Goal: Task Accomplishment & Management: Use online tool/utility

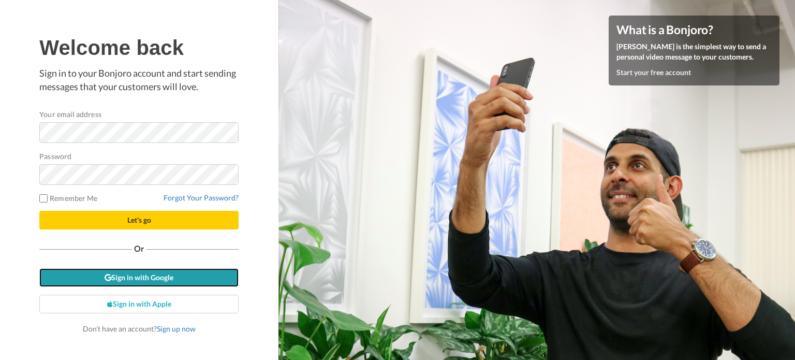
click at [106, 274] on icon at bounding box center [108, 277] width 7 height 7
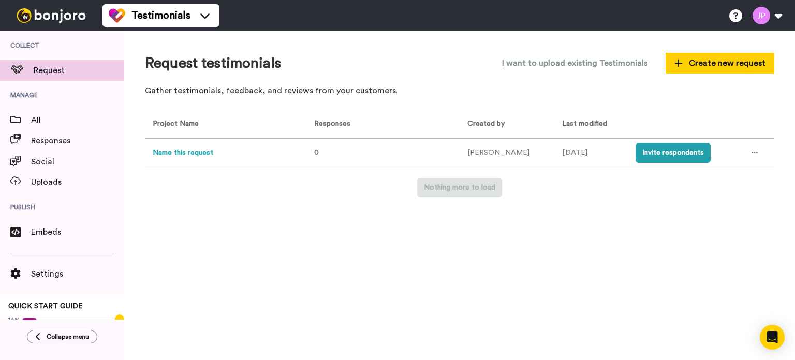
click at [199, 154] on button "Name this request" at bounding box center [183, 152] width 61 height 11
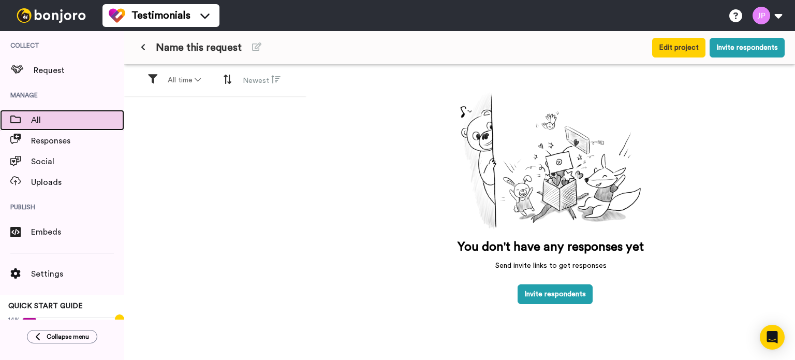
click at [68, 117] on span "All" at bounding box center [77, 120] width 93 height 12
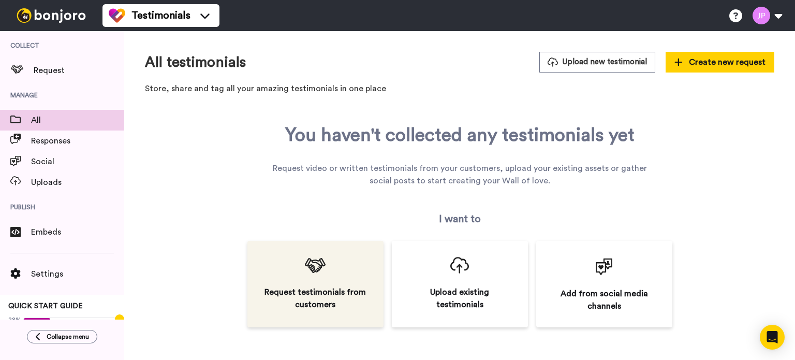
click at [325, 278] on div "Request testimonials from customers" at bounding box center [315, 284] width 136 height 86
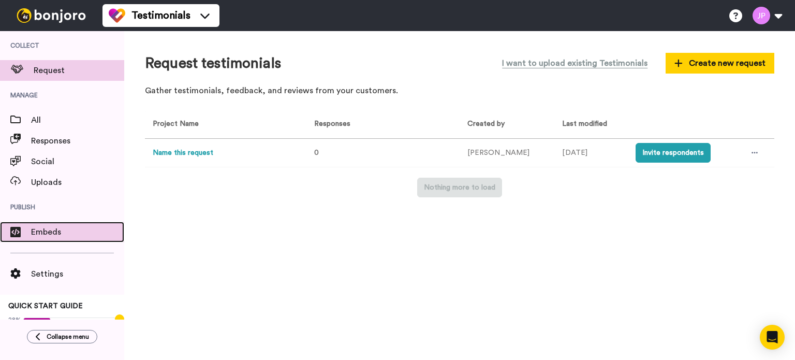
click at [66, 234] on span "Embeds" at bounding box center [77, 232] width 93 height 12
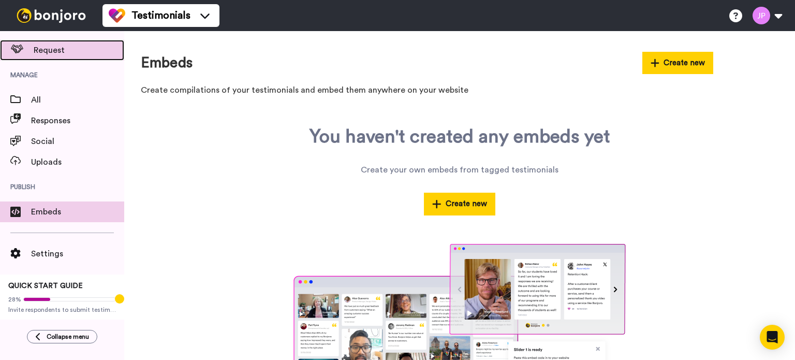
click at [39, 55] on span "Request" at bounding box center [79, 50] width 91 height 12
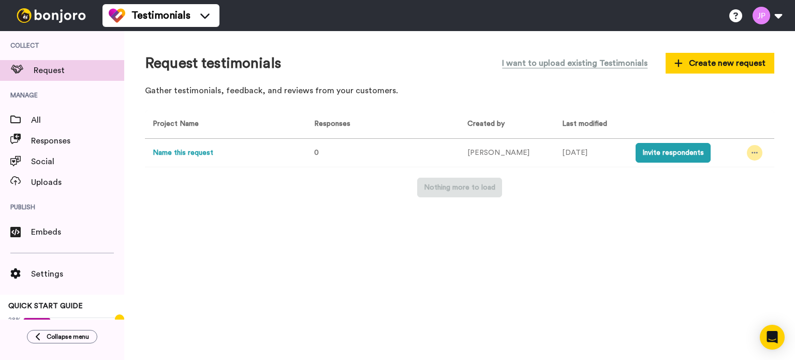
click at [751, 155] on icon at bounding box center [754, 152] width 6 height 7
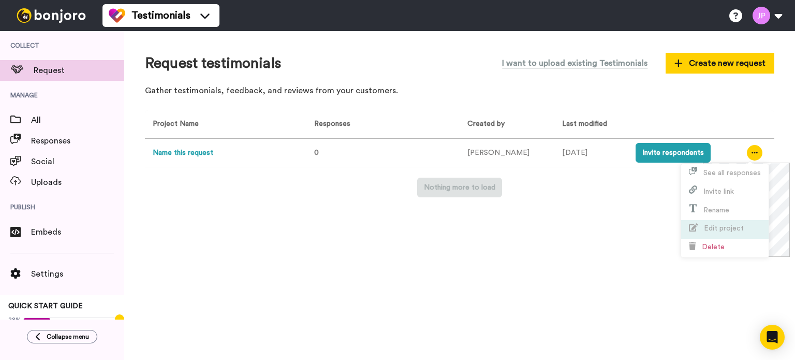
click at [726, 230] on span "Edit project" at bounding box center [724, 228] width 40 height 7
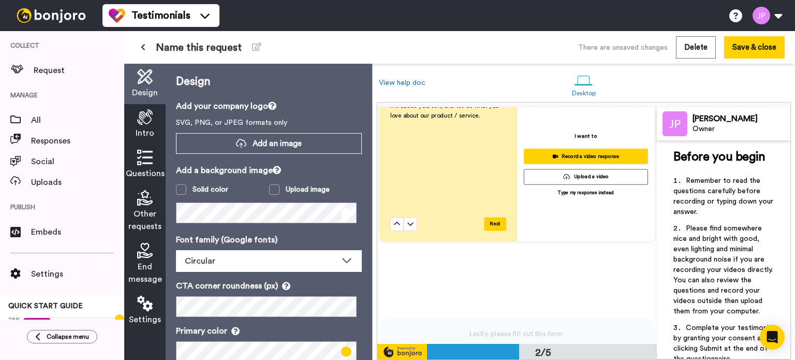
scroll to position [305, 1]
click at [412, 221] on button at bounding box center [410, 223] width 13 height 13
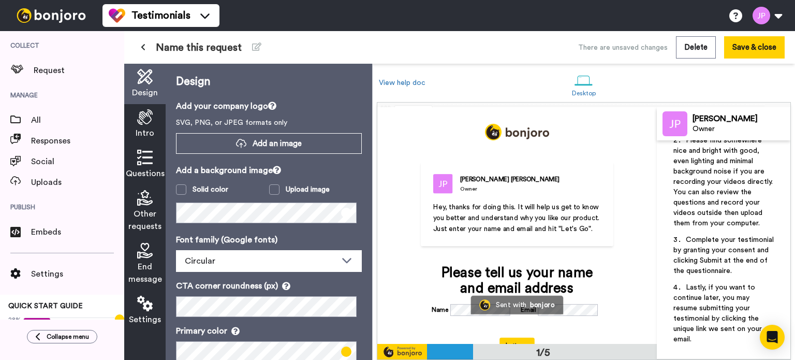
scroll to position [108, 0]
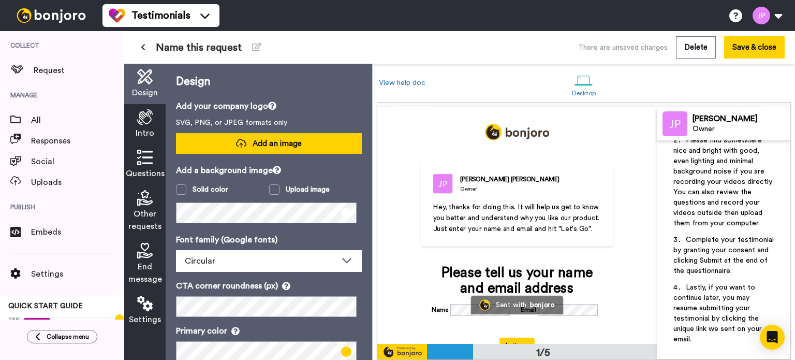
click at [264, 140] on span "Add an image" at bounding box center [277, 143] width 49 height 11
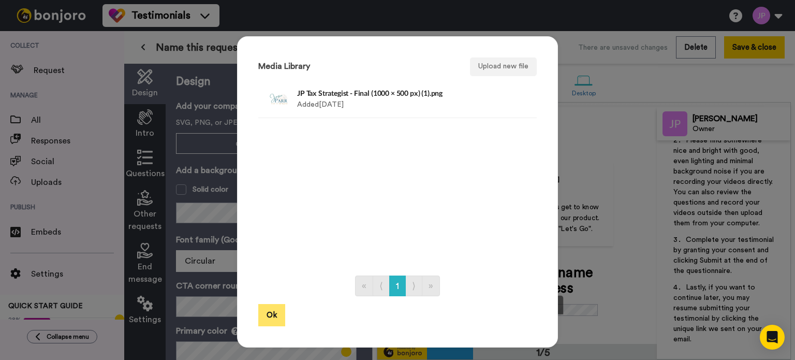
click at [271, 310] on button "Ok" at bounding box center [271, 315] width 27 height 22
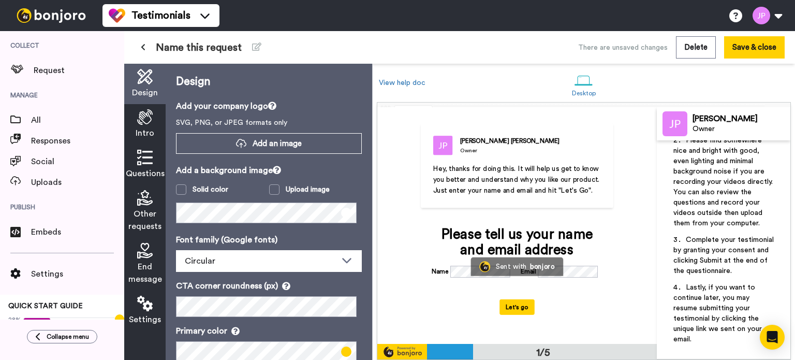
scroll to position [0, 0]
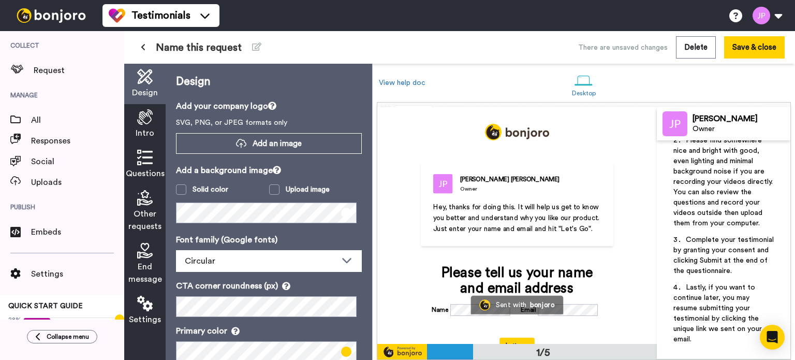
click at [140, 47] on button at bounding box center [143, 47] width 17 height 19
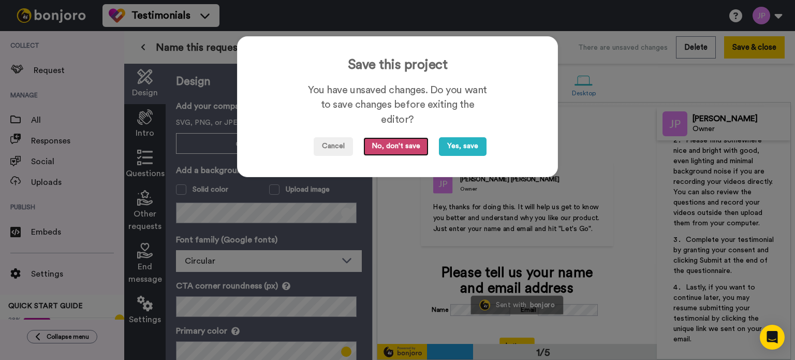
click at [398, 147] on button "No, don't save" at bounding box center [395, 146] width 65 height 19
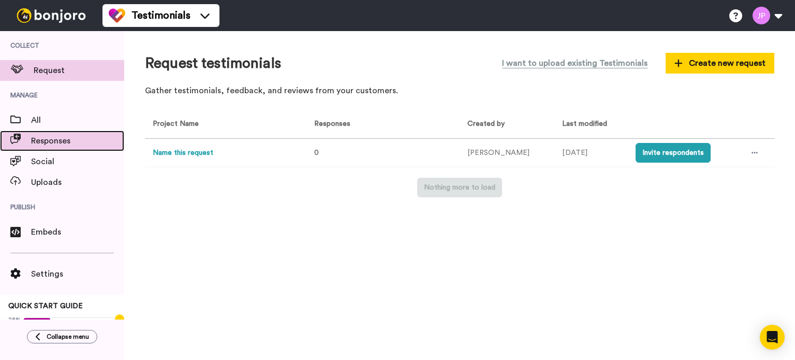
click at [52, 140] on span "Responses" at bounding box center [77, 141] width 93 height 12
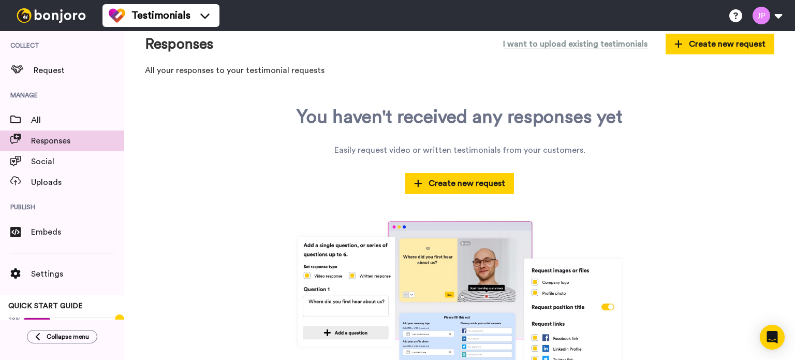
scroll to position [64, 0]
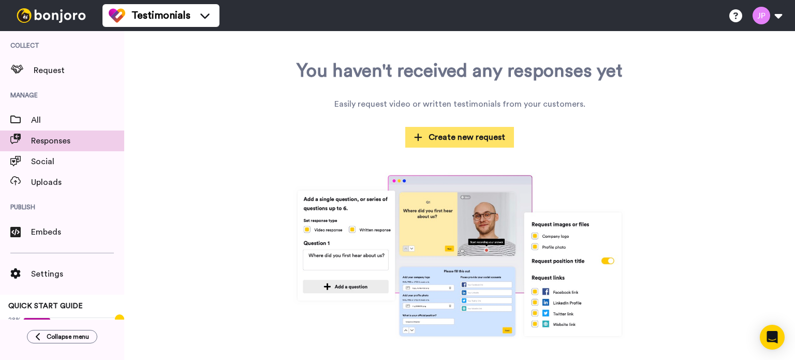
click at [430, 134] on span "Create new request" at bounding box center [459, 137] width 91 height 12
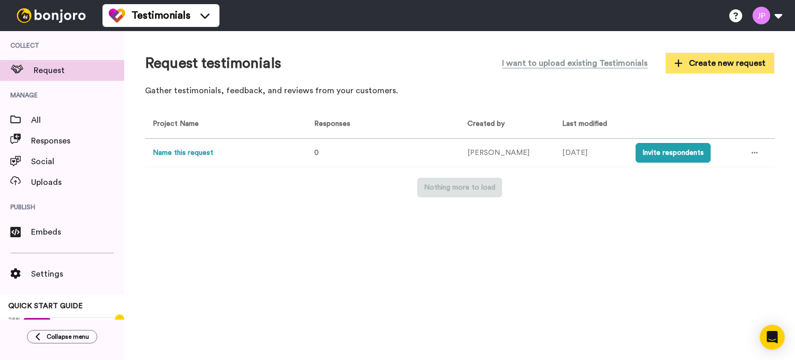
click at [717, 55] on button "Create new request" at bounding box center [719, 63] width 109 height 21
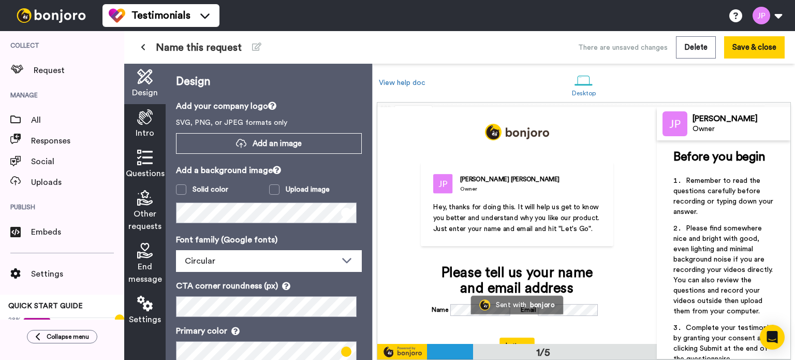
click at [143, 46] on icon at bounding box center [143, 46] width 5 height 7
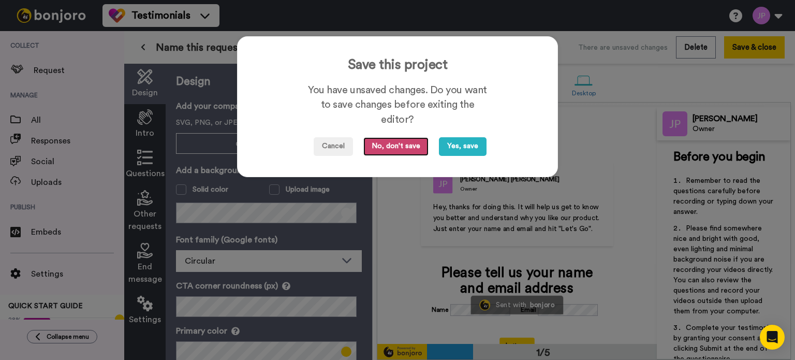
click at [386, 149] on button "No, don't save" at bounding box center [395, 146] width 65 height 19
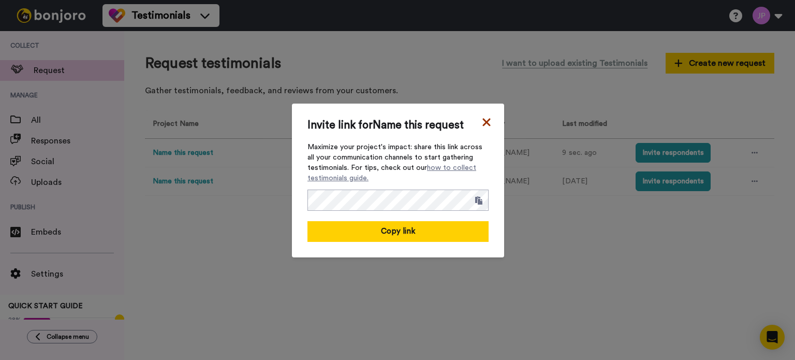
click at [481, 118] on icon at bounding box center [486, 122] width 10 height 12
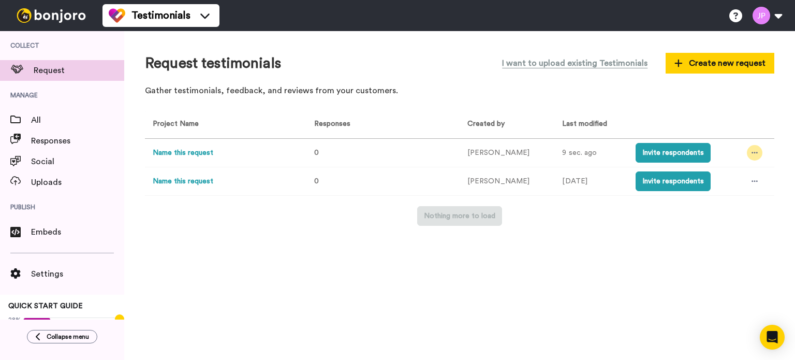
click at [754, 152] on div at bounding box center [755, 153] width 16 height 16
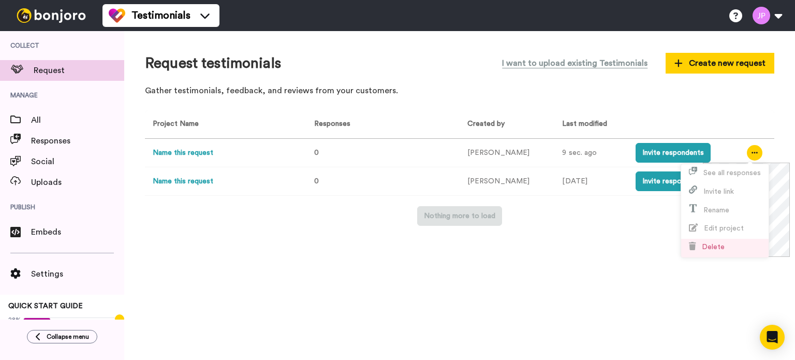
click at [729, 240] on li "Delete" at bounding box center [724, 248] width 87 height 19
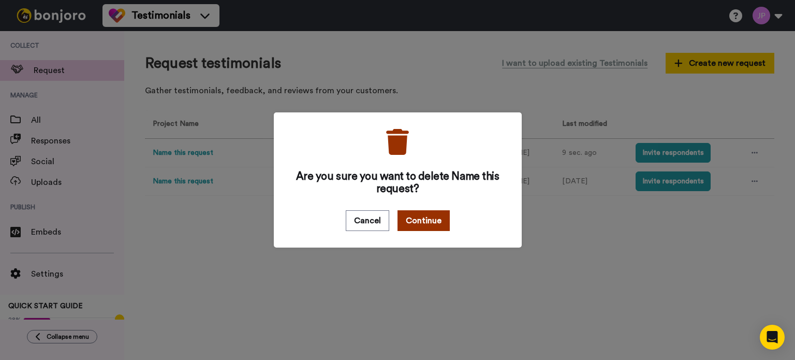
click at [407, 223] on button "Continue" at bounding box center [423, 220] width 52 height 21
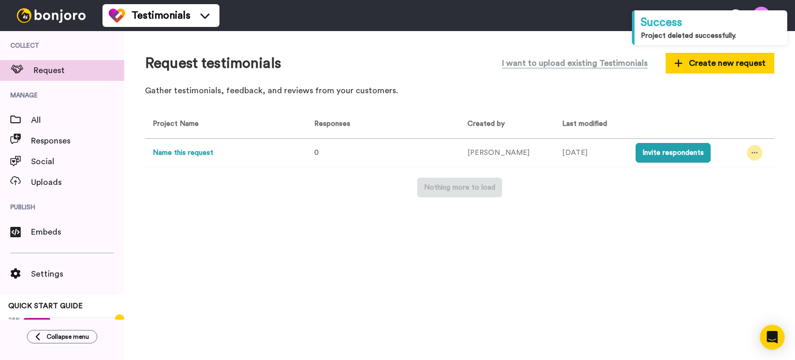
click at [751, 153] on icon at bounding box center [754, 153] width 6 height 2
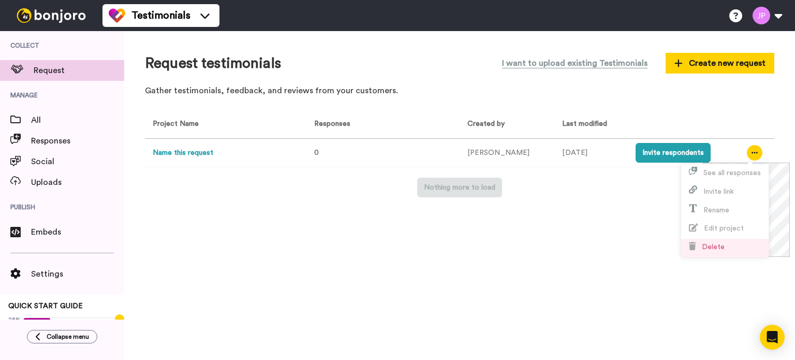
click at [710, 244] on span "Delete" at bounding box center [713, 246] width 23 height 7
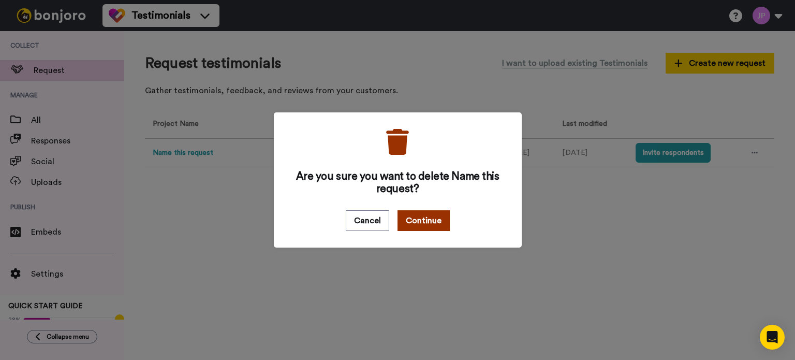
click at [425, 221] on button "Continue" at bounding box center [423, 220] width 52 height 21
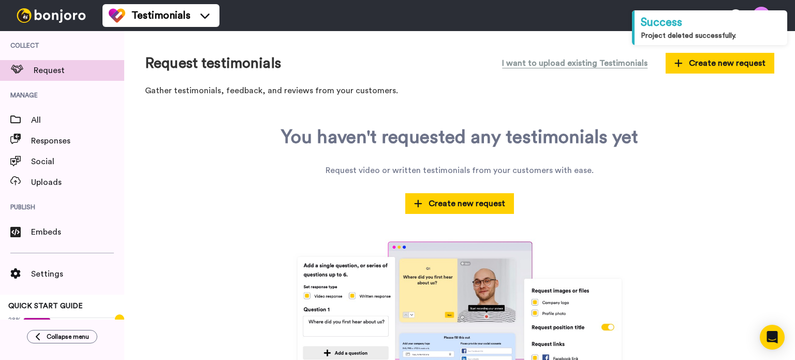
scroll to position [20, 0]
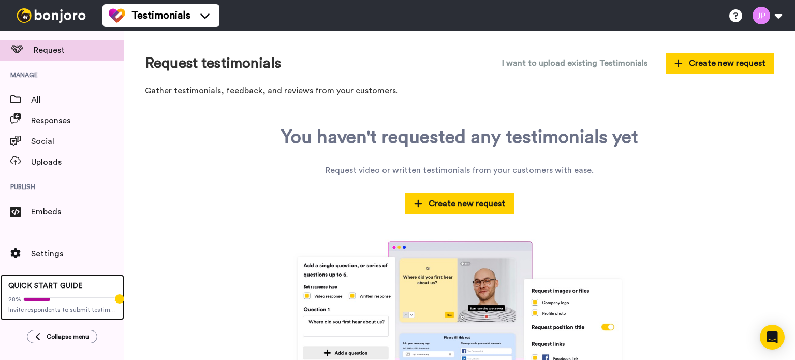
click at [45, 295] on div "28%" at bounding box center [62, 299] width 108 height 8
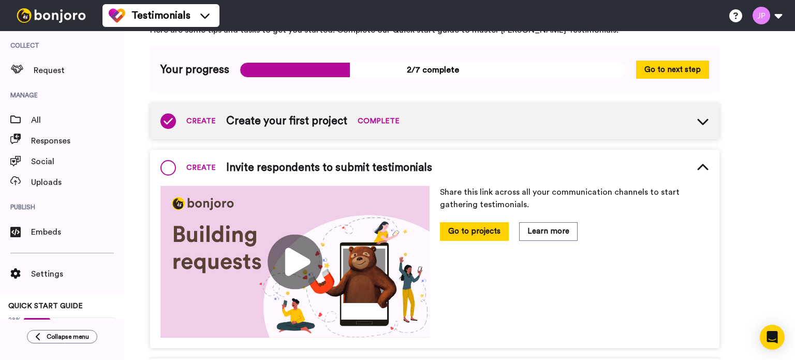
scroll to position [58, 0]
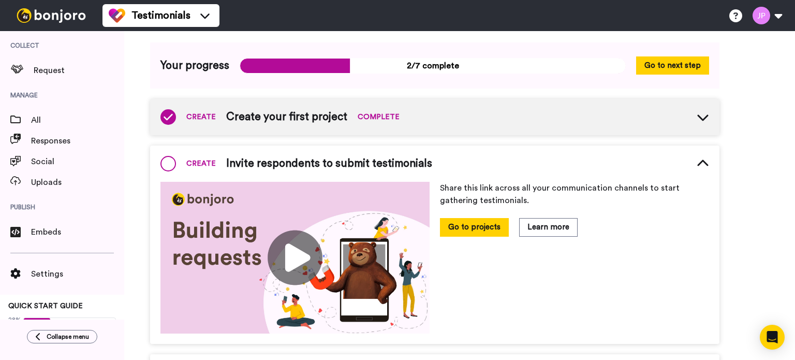
click at [295, 117] on span "Create your first project" at bounding box center [286, 117] width 121 height 16
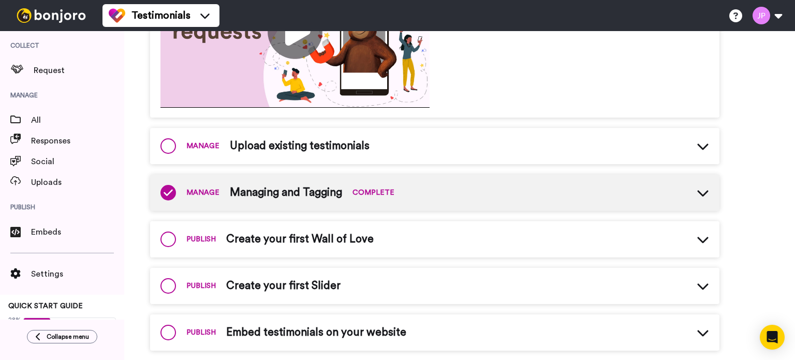
scroll to position [462, 0]
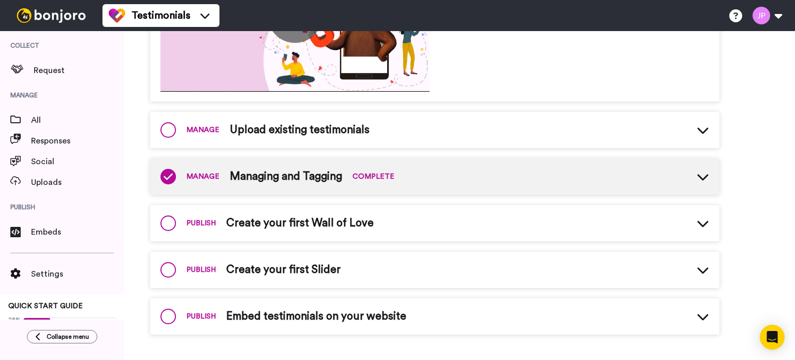
click at [278, 316] on span "Embed testimonials on your website" at bounding box center [316, 316] width 180 height 16
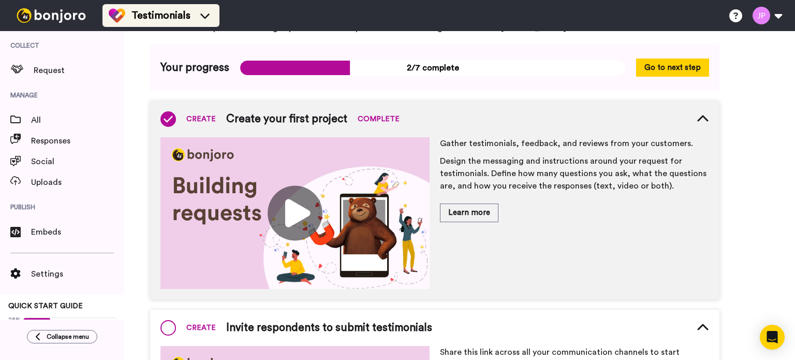
scroll to position [55, 0]
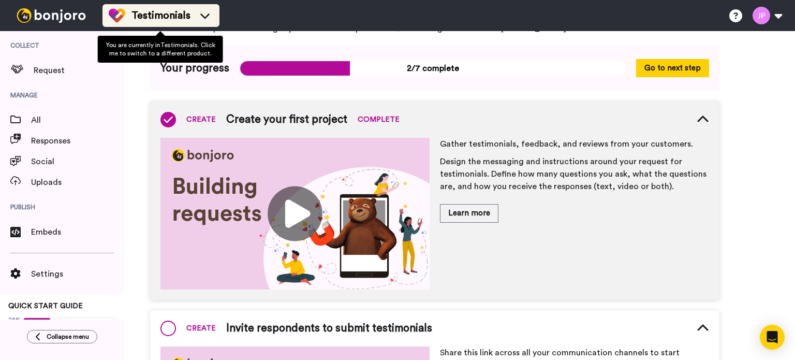
click at [177, 18] on span "Testimonials" at bounding box center [160, 15] width 59 height 14
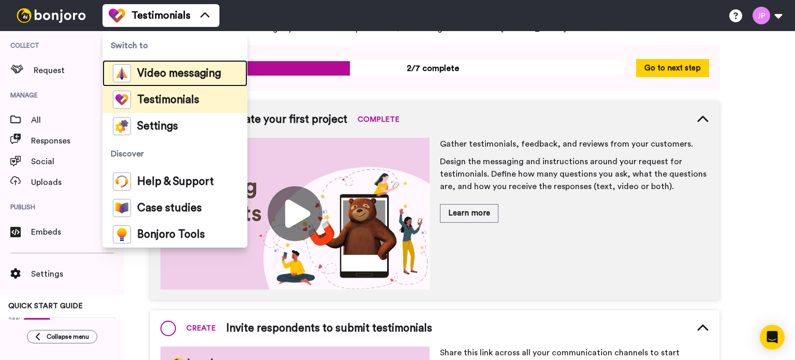
click at [181, 75] on span "Video messaging" at bounding box center [179, 73] width 84 height 10
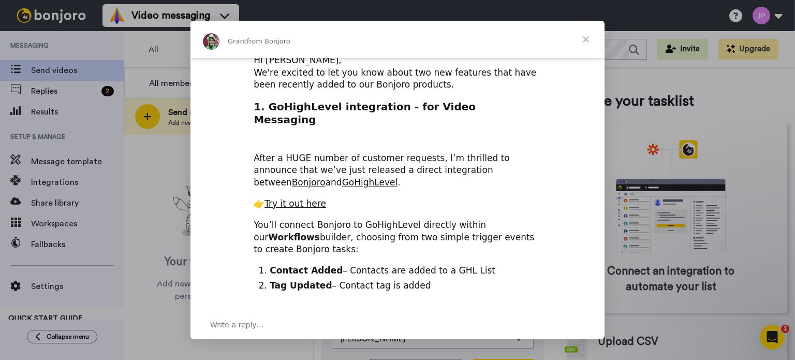
scroll to position [68, 0]
click at [302, 199] on link "Try it out here" at bounding box center [295, 204] width 62 height 10
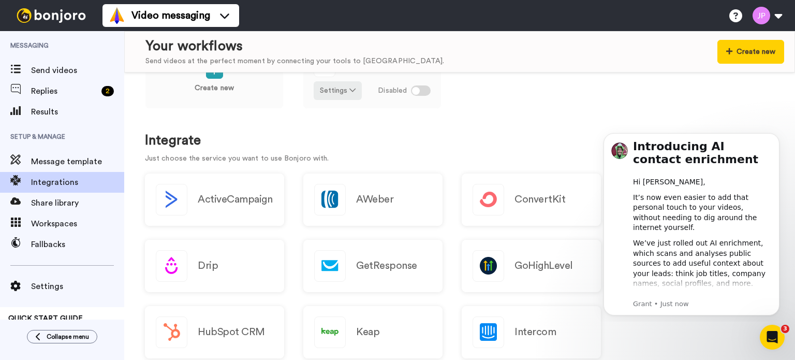
scroll to position [100, 0]
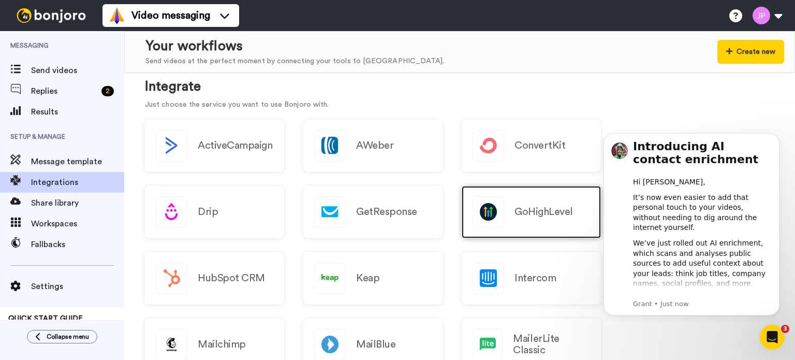
click at [507, 204] on div "GoHighLevel" at bounding box center [531, 212] width 139 height 52
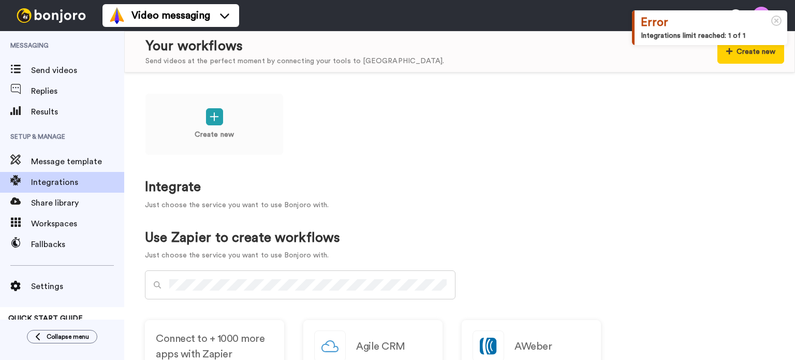
click at [507, 204] on p "Just choose the service you want to use Bonjoro with." at bounding box center [459, 205] width 629 height 11
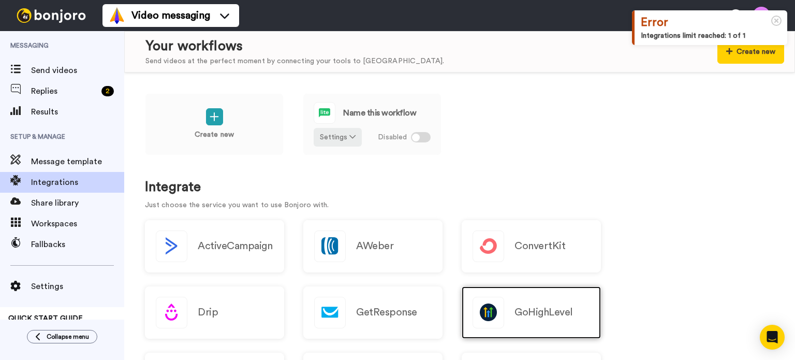
click at [584, 299] on div "GoHighLevel" at bounding box center [531, 312] width 139 height 52
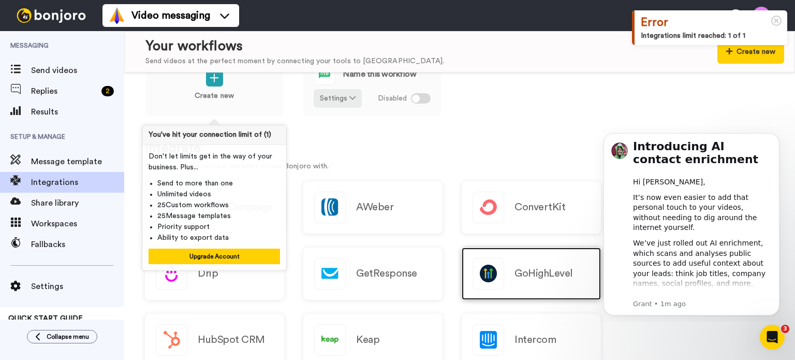
click at [512, 264] on div "GoHighLevel" at bounding box center [531, 273] width 139 height 52
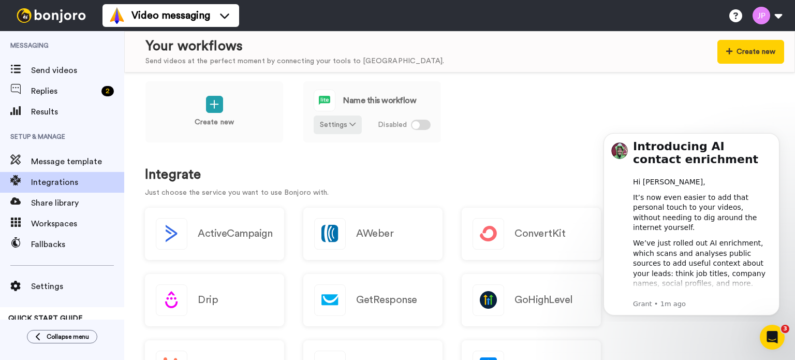
scroll to position [8, 0]
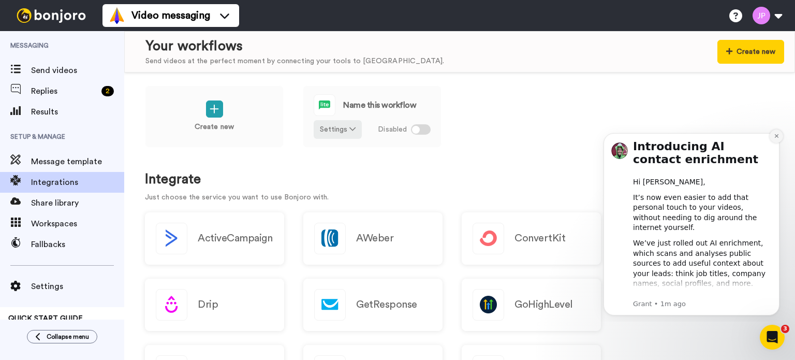
click at [775, 135] on icon "Dismiss notification" at bounding box center [777, 136] width 6 height 6
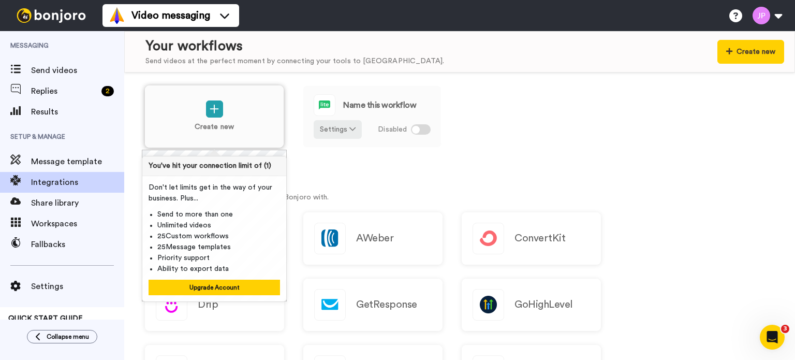
click at [215, 99] on div "Create new" at bounding box center [214, 116] width 139 height 62
click at [213, 107] on icon at bounding box center [214, 108] width 9 height 11
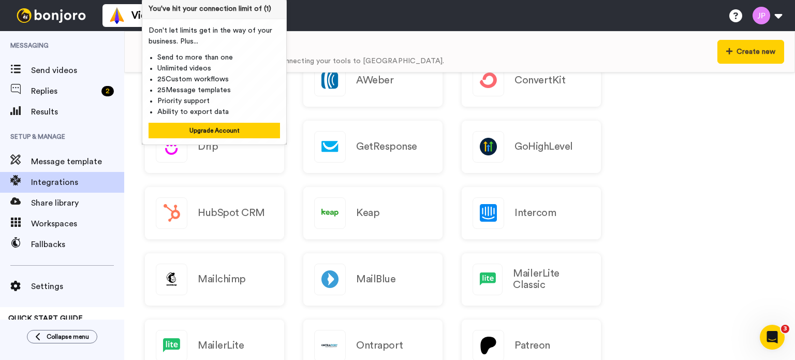
scroll to position [0, 0]
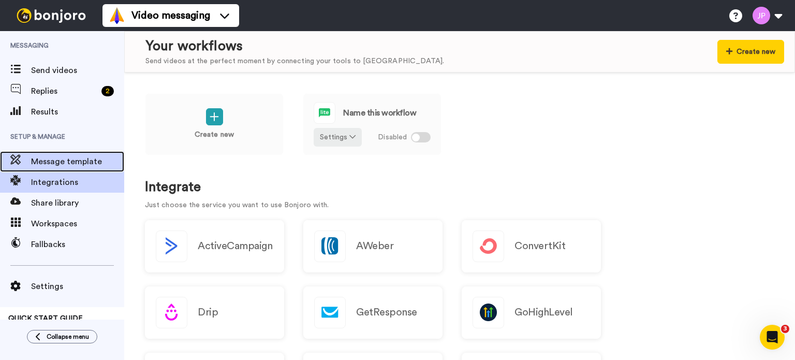
click at [43, 158] on span "Message template" at bounding box center [77, 161] width 93 height 12
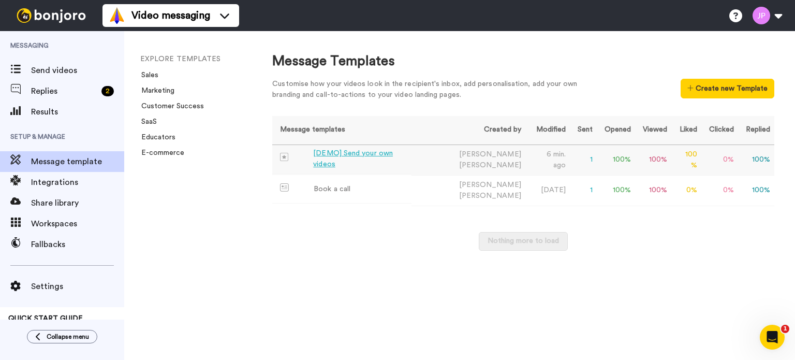
click at [373, 158] on div "[DEMO] Send your own videos" at bounding box center [360, 159] width 94 height 22
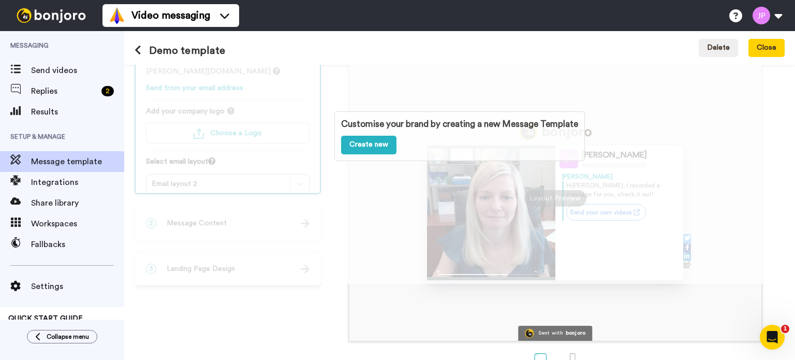
scroll to position [77, 0]
click at [476, 289] on div "Josie Parr Josie Hi Tom , I recorded a message for you, check it out! Send your…" at bounding box center [554, 197] width 411 height 285
click at [583, 134] on div "Customise your brand by creating a new Message Template Create new" at bounding box center [459, 135] width 671 height 295
click at [455, 209] on div "Customise your brand by creating a new Message Template Create new" at bounding box center [459, 135] width 671 height 295
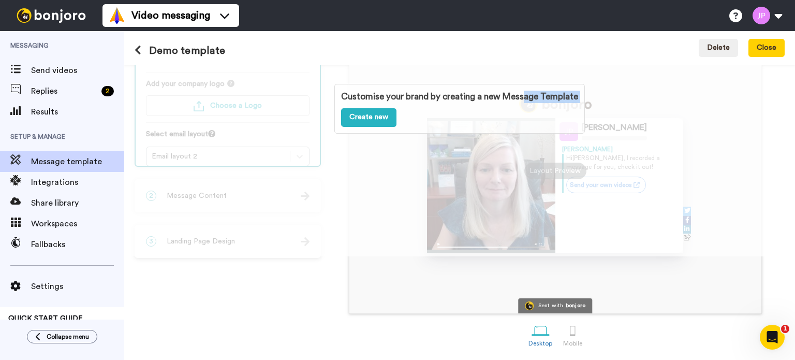
drag, startPoint x: 582, startPoint y: 106, endPoint x: 511, endPoint y: 95, distance: 72.2
click at [511, 95] on div "Customise your brand by creating a new Message Template Create new" at bounding box center [459, 108] width 671 height 295
click at [511, 95] on p "Customise your brand by creating a new Message Template" at bounding box center [459, 97] width 237 height 12
click at [369, 110] on link "Create new" at bounding box center [368, 117] width 55 height 19
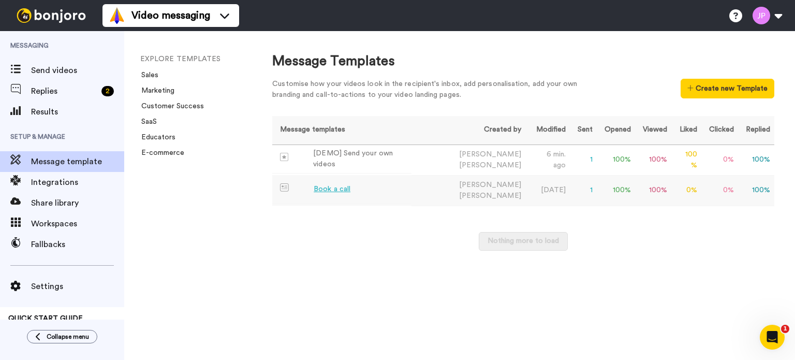
click at [333, 187] on div "Book a call" at bounding box center [332, 189] width 37 height 11
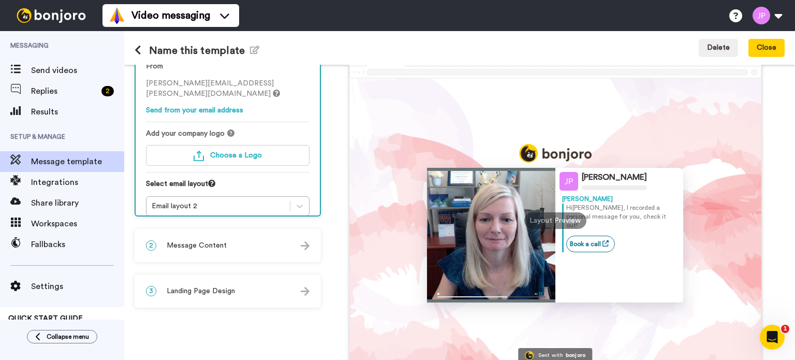
scroll to position [54, 0]
click at [212, 237] on div "2 Message Content" at bounding box center [228, 245] width 184 height 31
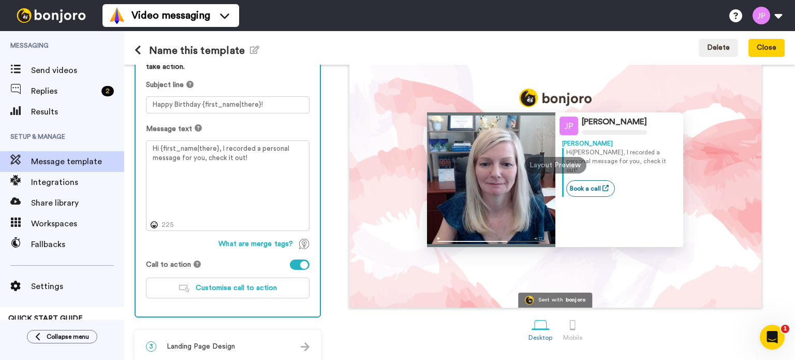
scroll to position [110, 0]
click at [388, 217] on div "[PERSON_NAME] [PERSON_NAME] [PERSON_NAME] , I recorded a personal message for y…" at bounding box center [554, 164] width 411 height 285
click at [569, 328] on div at bounding box center [573, 324] width 18 height 18
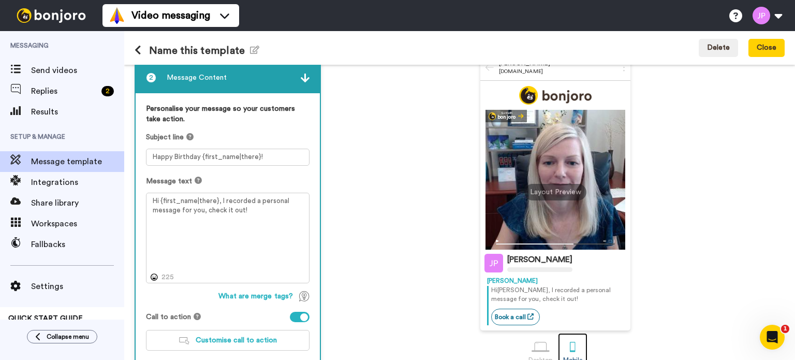
scroll to position [56, 0]
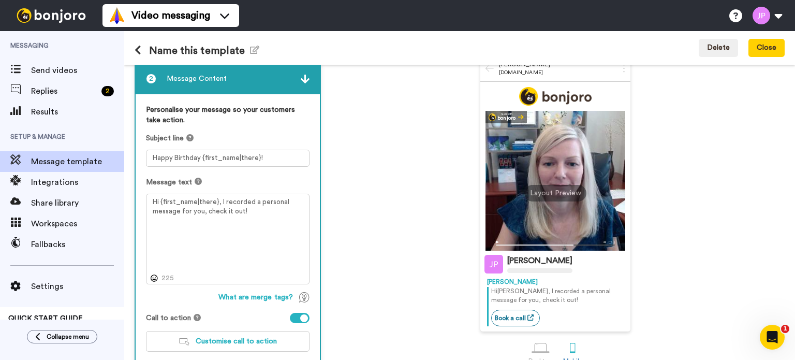
click at [513, 217] on div at bounding box center [555, 181] width 140 height 140
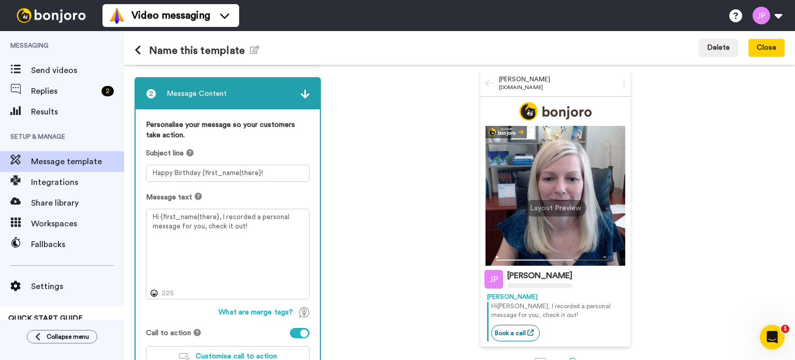
scroll to position [40, 0]
